Goal: Transaction & Acquisition: Purchase product/service

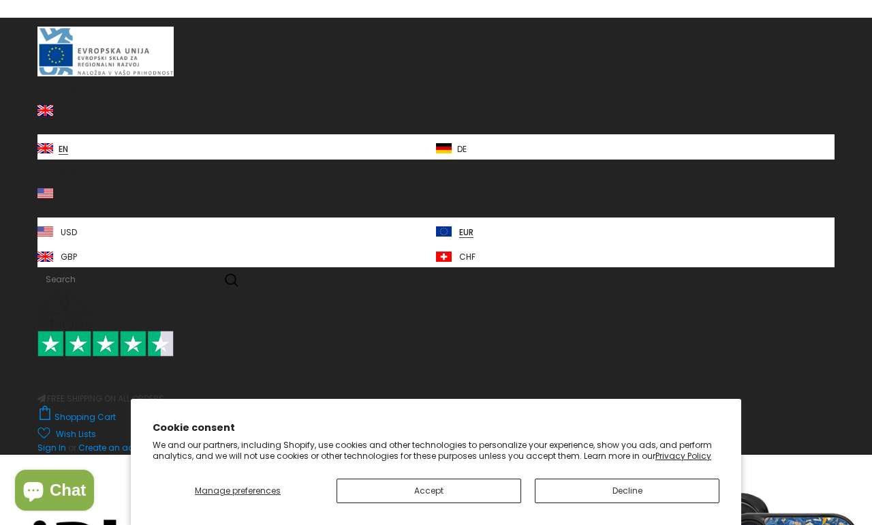
scroll to position [22, 0]
click at [626, 503] on button "Decline" at bounding box center [627, 490] width 185 height 25
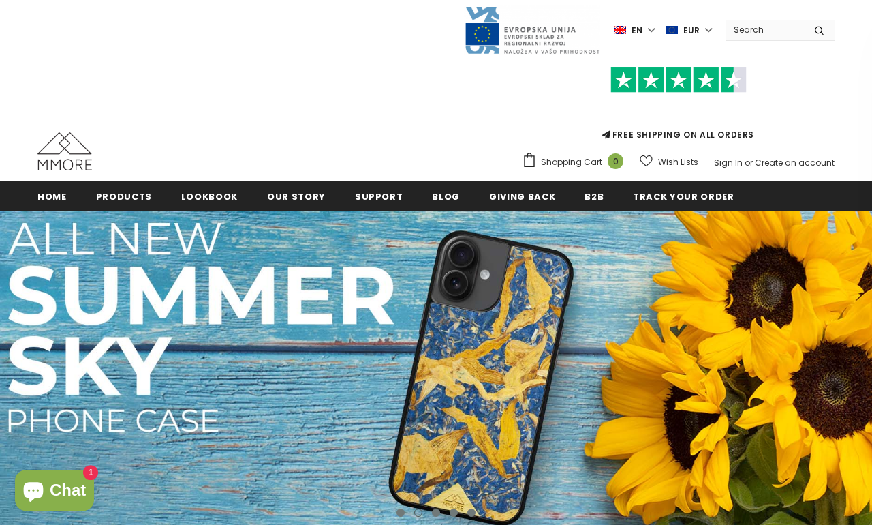
scroll to position [0, 0]
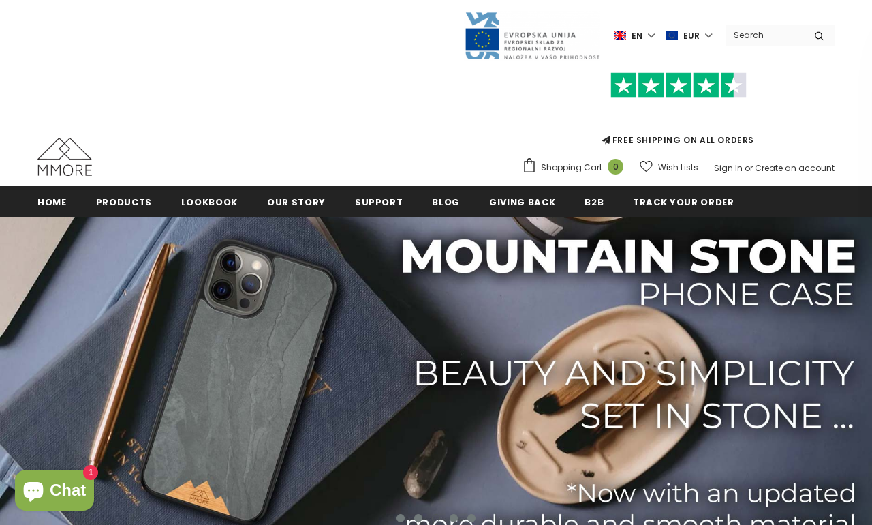
click at [642, 41] on span "en" at bounding box center [637, 36] width 11 height 14
click at [613, 84] on img at bounding box center [606, 82] width 16 height 11
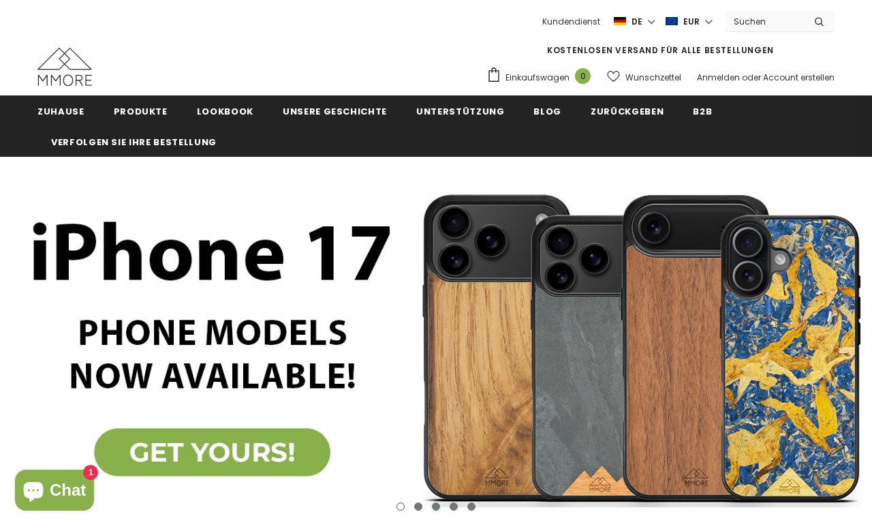
click at [144, 112] on span "Produkte" at bounding box center [141, 111] width 54 height 13
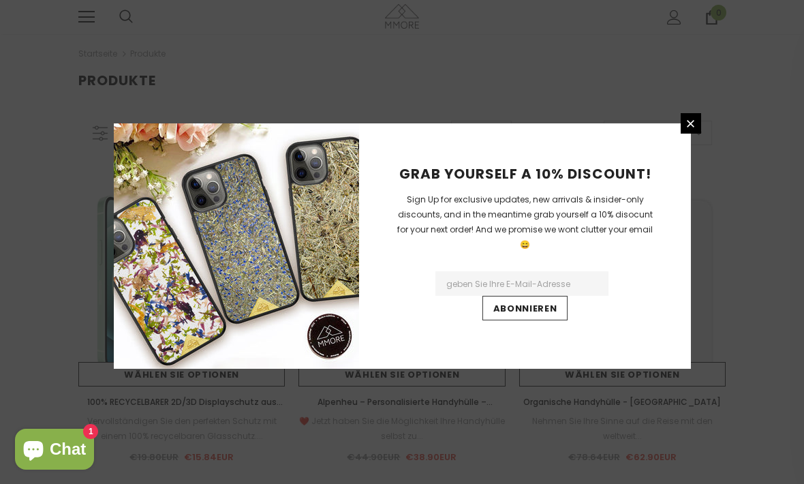
click at [692, 127] on icon at bounding box center [690, 123] width 7 height 7
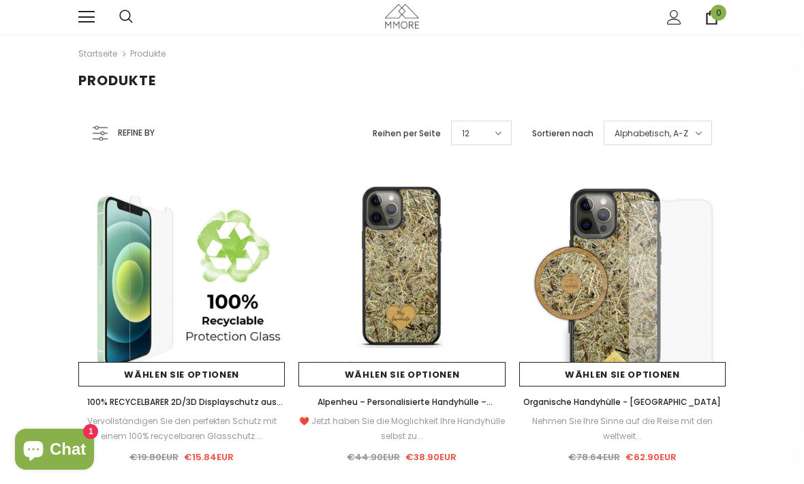
click at [88, 20] on link at bounding box center [86, 17] width 16 height 16
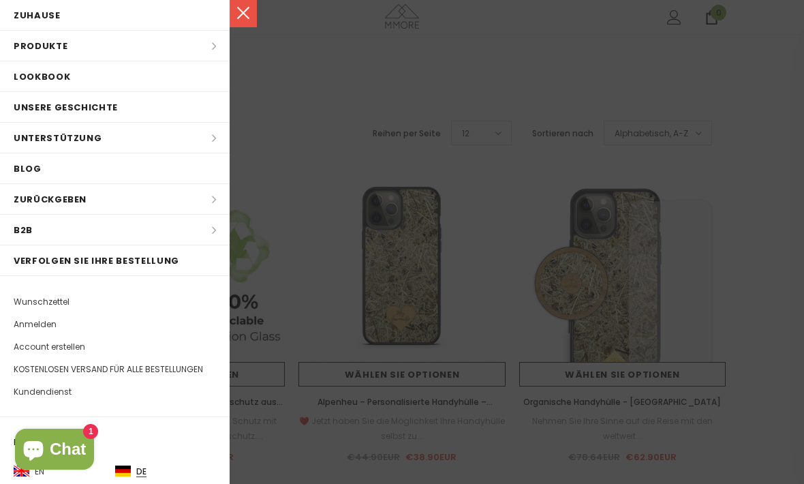
click at [217, 50] on li "Produkte Produkte Alle Produkte Alle Kollektion BUNDLES Organisch Kollektion Ho…" at bounding box center [115, 46] width 230 height 31
click at [206, 50] on li "Produkte Produkte Alle Produkte Alle Kollektion BUNDLES Organisch Kollektion Ho…" at bounding box center [115, 46] width 230 height 31
click at [324, 79] on div at bounding box center [402, 242] width 804 height 484
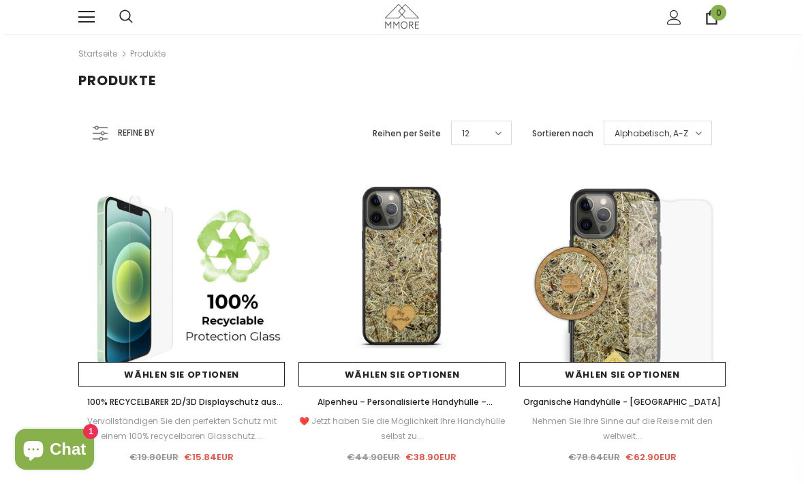
click at [110, 129] on div "Refine by" at bounding box center [133, 133] width 83 height 18
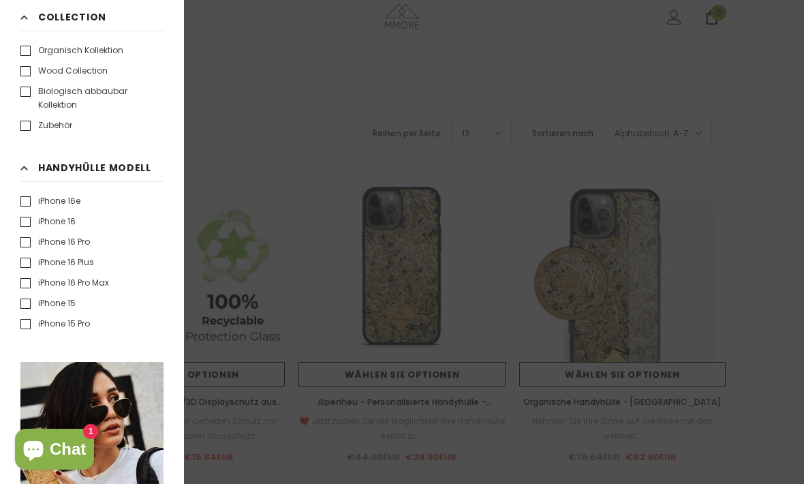
click at [242, 124] on div at bounding box center [402, 242] width 804 height 484
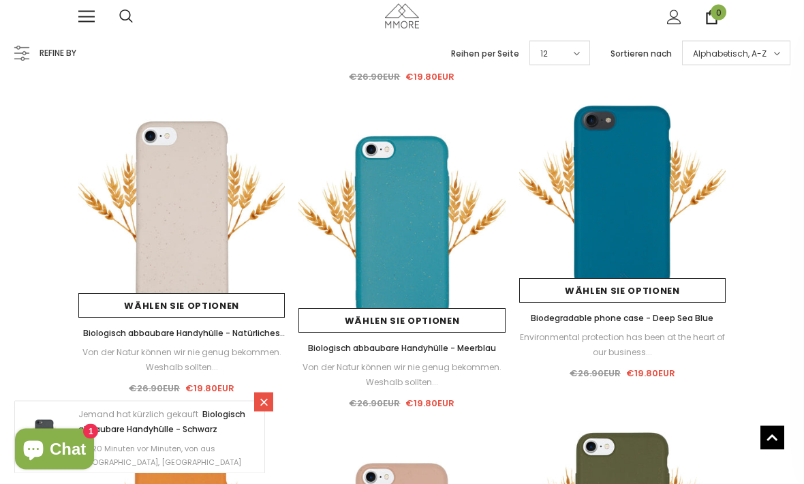
scroll to position [2013, 0]
click at [208, 236] on img at bounding box center [181, 213] width 206 height 206
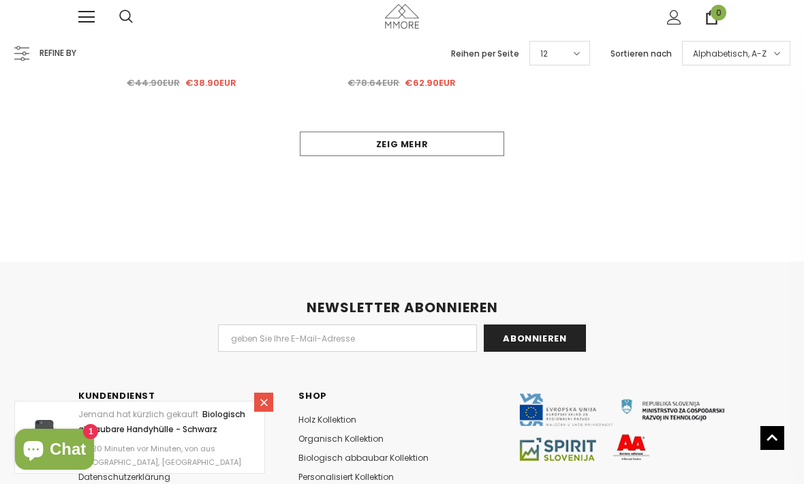
scroll to position [5144, 0]
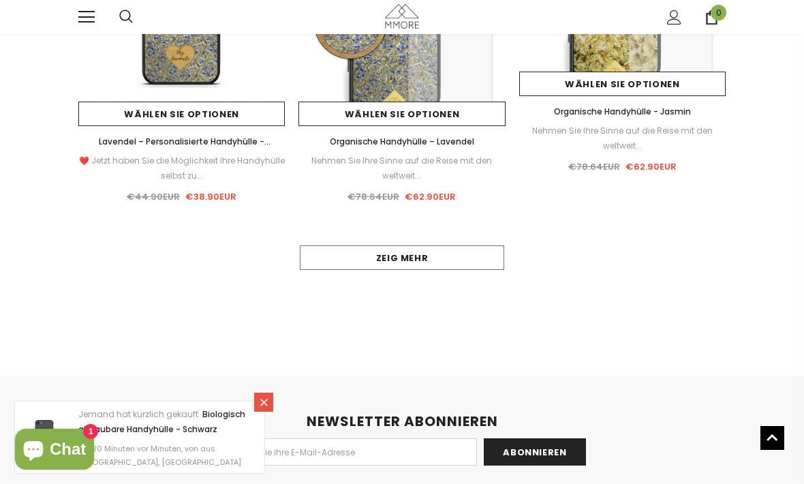
click at [459, 253] on link "Zeig mehr" at bounding box center [402, 257] width 204 height 25
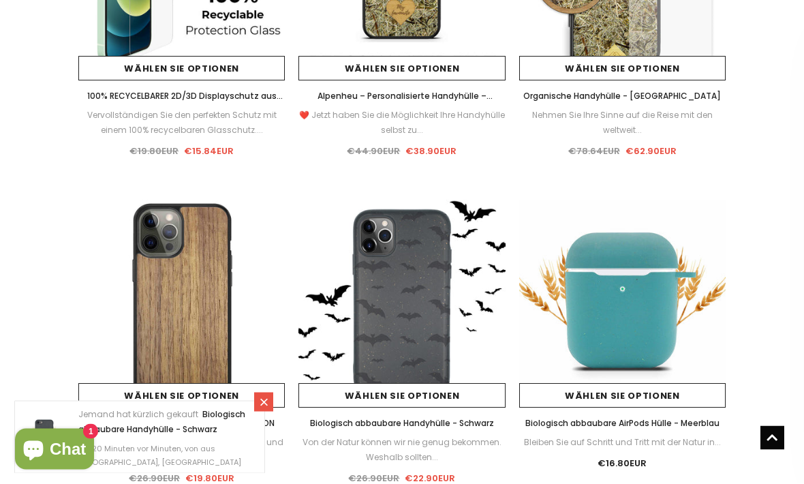
scroll to position [0, 0]
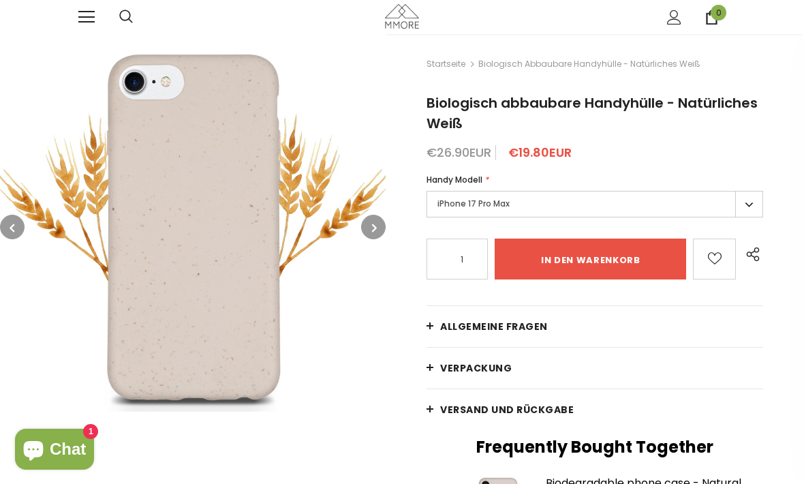
click at [747, 206] on label "iPhone 17 Pro Max" at bounding box center [595, 204] width 337 height 27
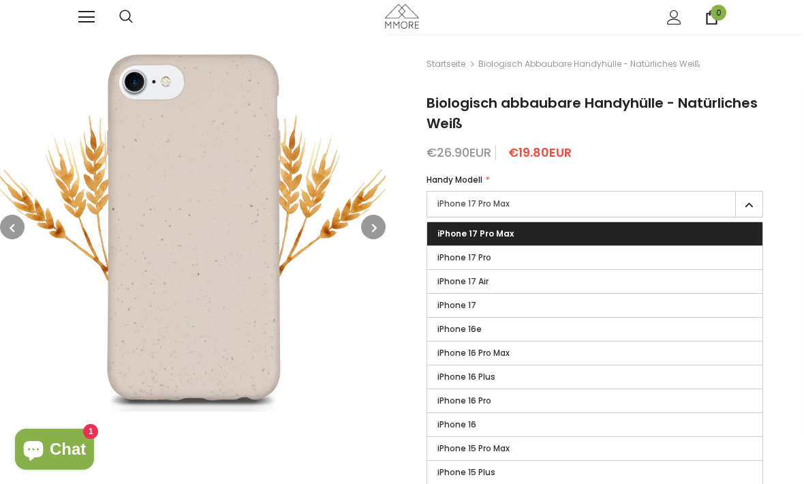
click at [514, 306] on label "iPhone 17" at bounding box center [594, 305] width 335 height 23
click at [0, 0] on input "iPhone 17" at bounding box center [0, 0] width 0 height 0
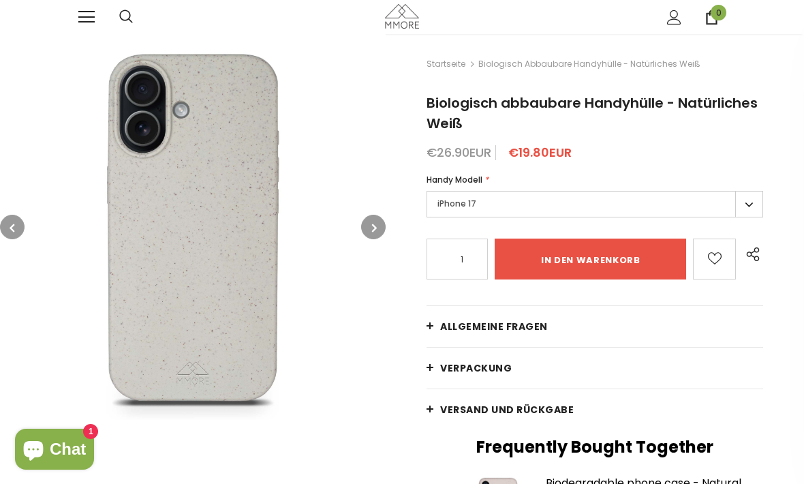
click at [371, 226] on button "button" at bounding box center [373, 227] width 25 height 25
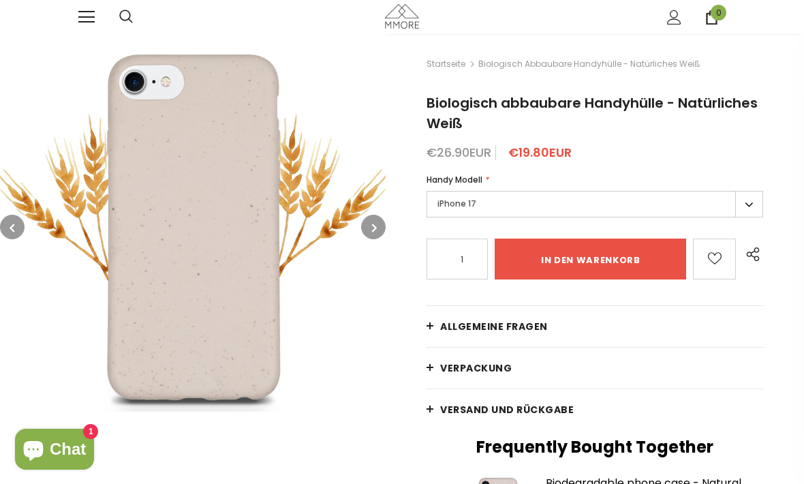
click at [376, 228] on icon "button" at bounding box center [374, 228] width 5 height 14
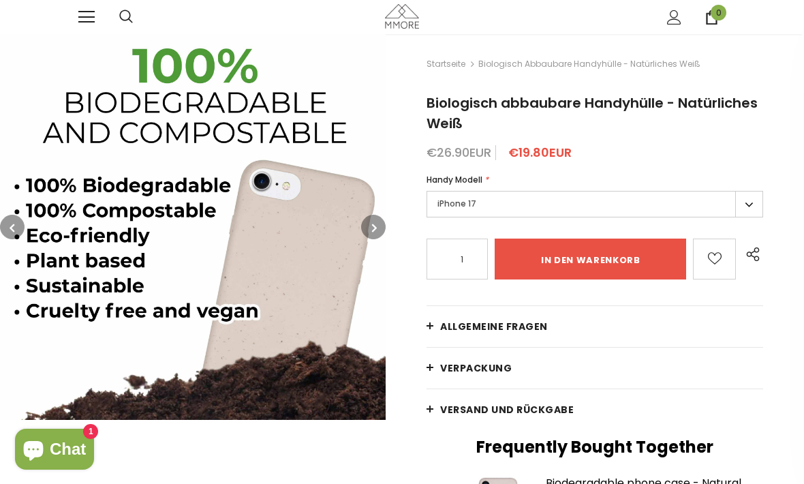
click at [379, 221] on button "button" at bounding box center [373, 227] width 25 height 25
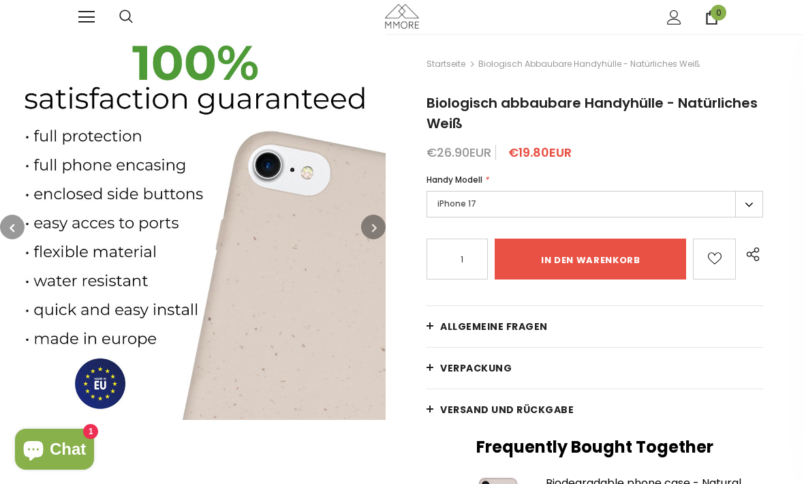
click at [373, 231] on icon "button" at bounding box center [374, 228] width 5 height 14
